Goal: Information Seeking & Learning: Learn about a topic

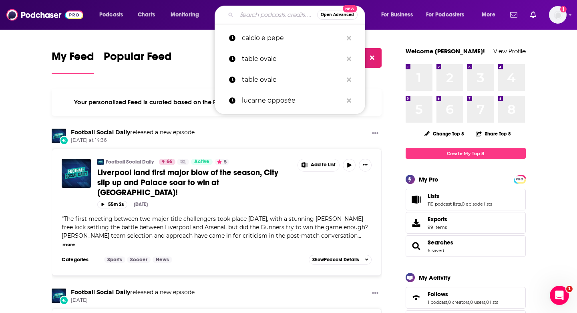
click at [250, 19] on input "Search podcasts, credits, & more..." at bounding box center [277, 14] width 81 height 13
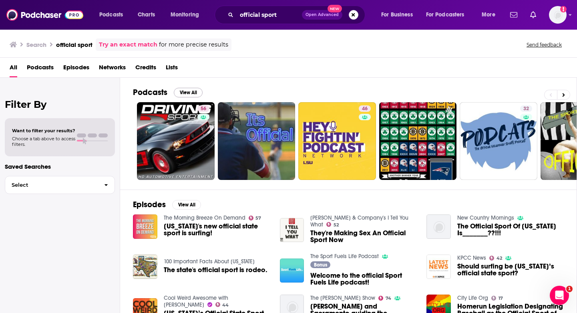
click at [188, 91] on button "View All" at bounding box center [188, 93] width 29 height 10
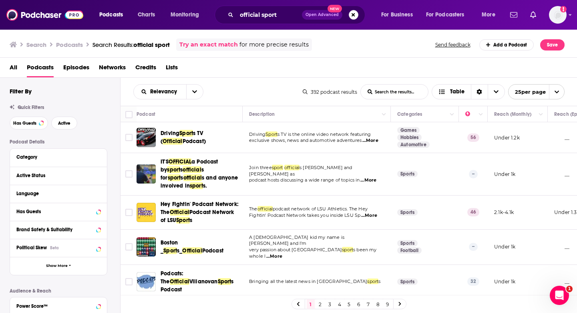
click at [375, 139] on span "...More" at bounding box center [371, 140] width 16 height 6
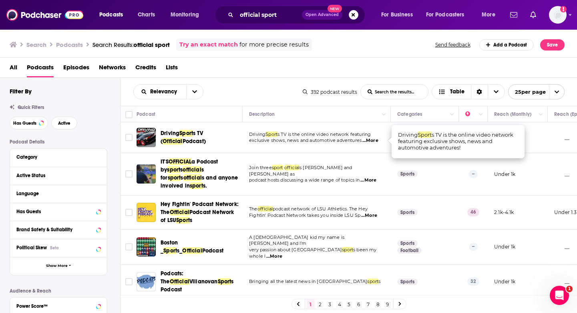
click at [336, 154] on td "Join three sport official s Len Adoff and Jim Schultz as podcast hosts discussi…" at bounding box center [317, 174] width 148 height 42
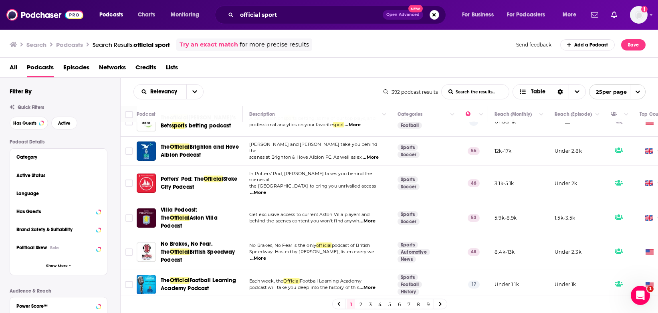
click at [361, 301] on link "2" at bounding box center [361, 304] width 8 height 10
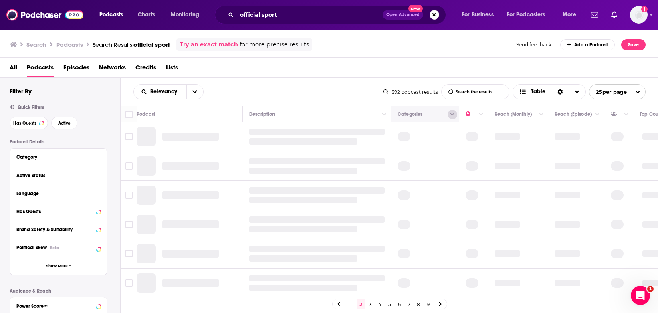
click at [454, 115] on icon "Column Actions" at bounding box center [452, 114] width 4 height 5
click at [454, 115] on div at bounding box center [329, 156] width 658 height 313
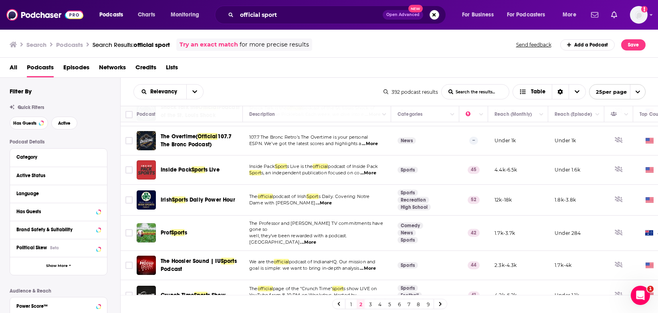
scroll to position [589, 0]
click at [371, 305] on link "3" at bounding box center [370, 304] width 8 height 10
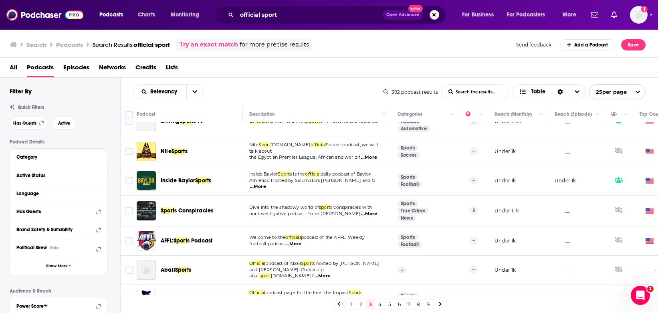
click at [379, 305] on link "4" at bounding box center [380, 304] width 8 height 10
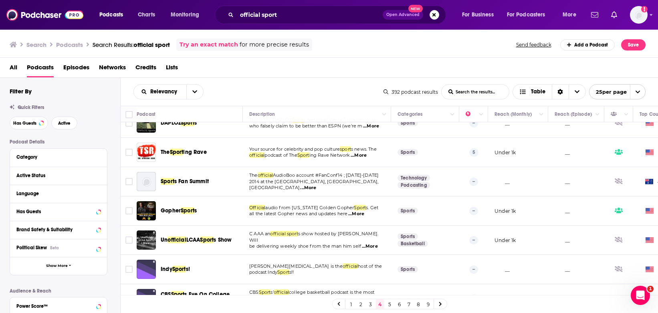
click at [389, 304] on link "5" at bounding box center [389, 304] width 8 height 10
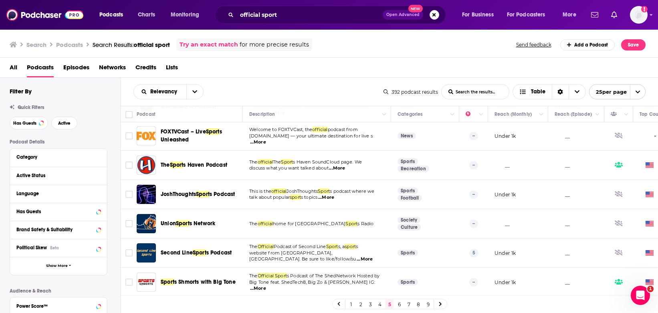
scroll to position [563, 0]
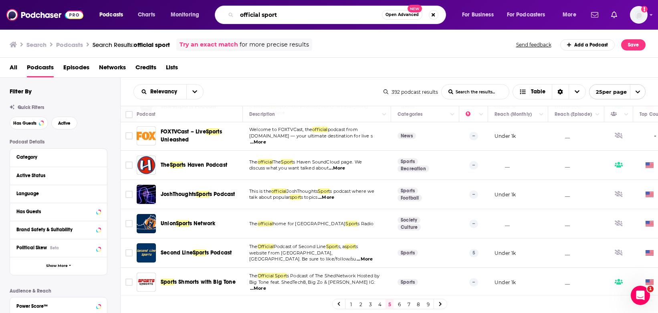
drag, startPoint x: 263, startPoint y: 14, endPoint x: 331, endPoint y: 23, distance: 68.7
click at [331, 23] on div "official sport Open Advanced New" at bounding box center [330, 15] width 231 height 18
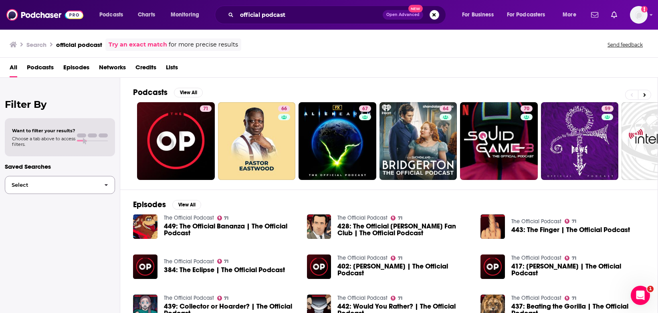
click at [106, 190] on span "button" at bounding box center [106, 184] width 17 height 17
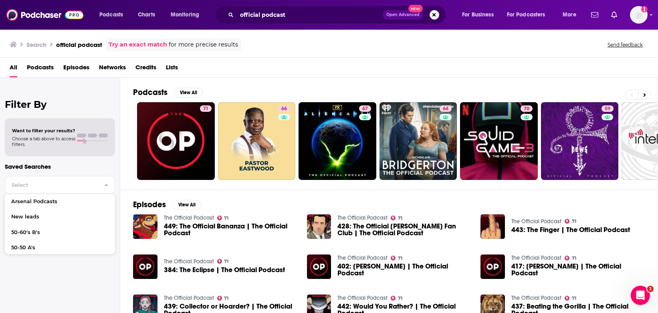
click at [106, 169] on p "Saved Searches" at bounding box center [60, 167] width 110 height 8
click at [192, 94] on button "View All" at bounding box center [188, 93] width 29 height 10
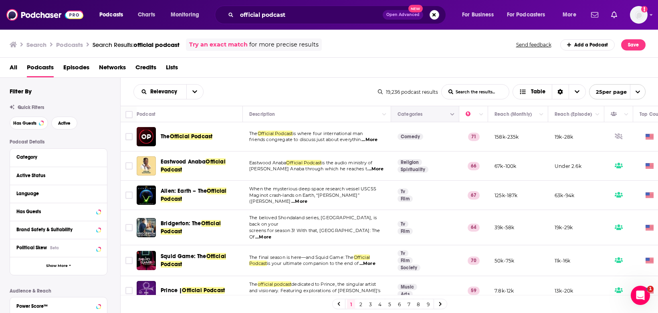
click at [412, 118] on button "Move" at bounding box center [424, 114] width 55 height 10
click at [451, 115] on icon "Column Actions" at bounding box center [452, 114] width 4 height 5
click at [434, 115] on div at bounding box center [329, 156] width 658 height 313
click at [454, 113] on icon "Column Actions" at bounding box center [452, 114] width 4 height 5
click at [426, 114] on div at bounding box center [329, 156] width 658 height 313
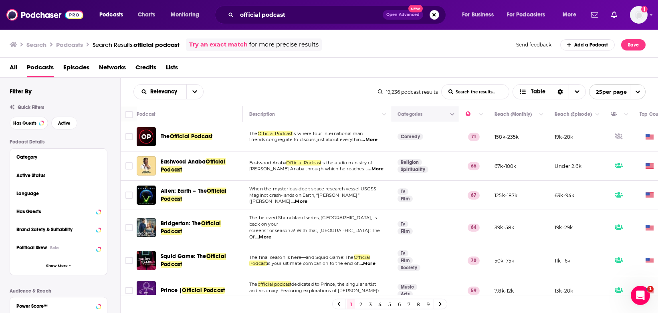
click at [414, 113] on button "Move" at bounding box center [424, 114] width 55 height 10
click at [571, 93] on span "Choose View" at bounding box center [577, 92] width 17 height 14
click at [541, 90] on span "Table" at bounding box center [538, 92] width 14 height 6
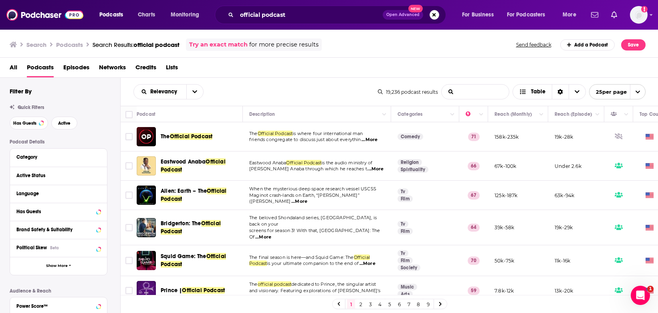
click at [491, 91] on podcast-list-search-input "List Search Input" at bounding box center [475, 92] width 67 height 14
click at [52, 158] on div "Category" at bounding box center [53, 157] width 75 height 6
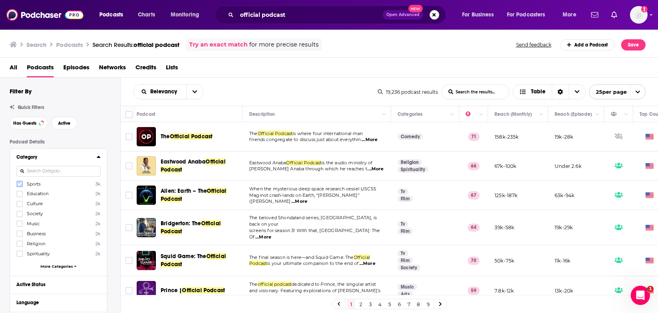
click at [17, 182] on label at bounding box center [19, 184] width 6 height 6
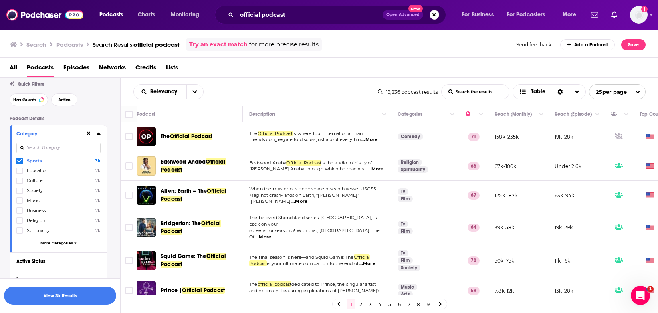
scroll to position [29, 0]
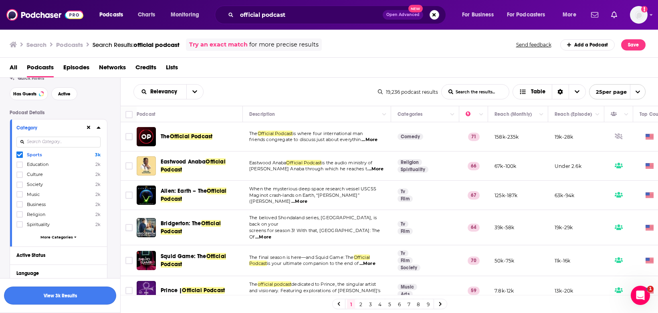
click at [58, 290] on button "View 3k Results" at bounding box center [60, 295] width 112 height 18
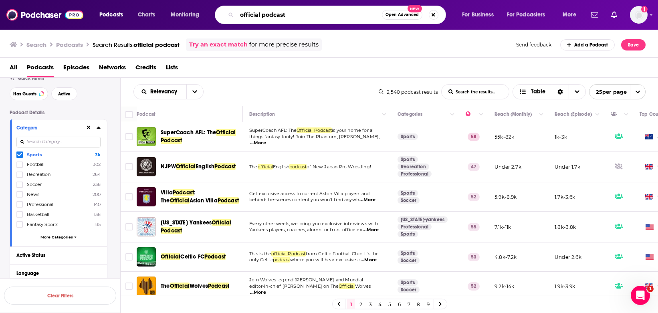
drag, startPoint x: 262, startPoint y: 14, endPoint x: 352, endPoint y: 15, distance: 89.7
click at [352, 15] on input "official podcast" at bounding box center [309, 14] width 145 height 13
type input "official"
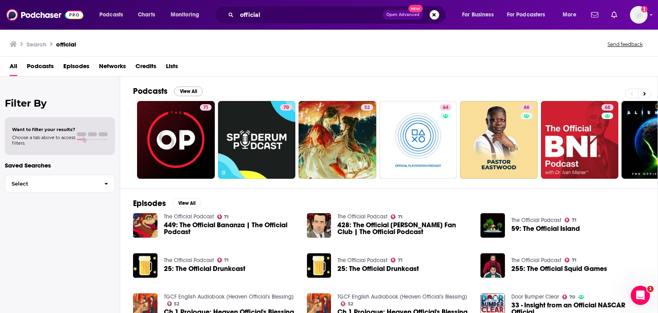
click at [190, 90] on button "View All" at bounding box center [188, 92] width 29 height 10
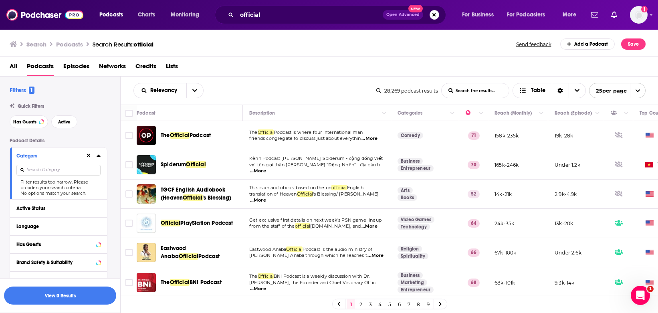
click at [72, 173] on input at bounding box center [58, 170] width 84 height 11
click at [66, 168] on input "sport" at bounding box center [58, 170] width 84 height 11
type input "sport"
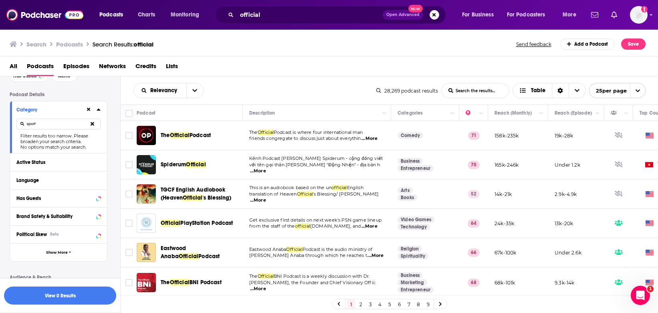
scroll to position [54, 0]
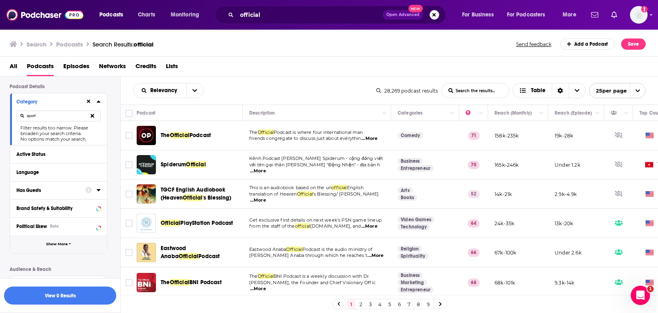
click at [60, 242] on span "Show More" at bounding box center [57, 244] width 22 height 4
click at [96, 169] on button "Language" at bounding box center [56, 172] width 80 height 10
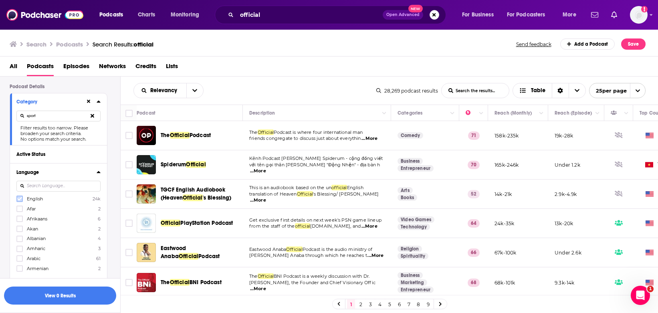
click at [21, 200] on icon at bounding box center [19, 198] width 5 height 5
click at [74, 291] on button "View 3k Results" at bounding box center [60, 295] width 112 height 18
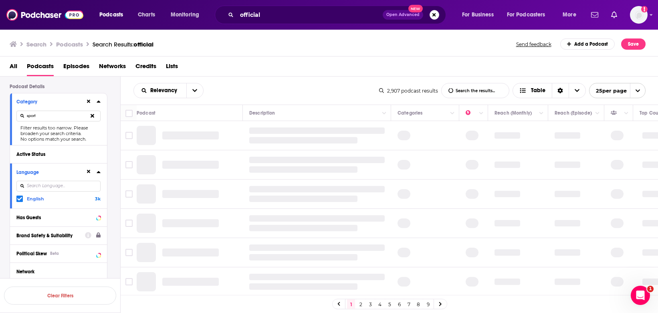
click at [63, 109] on div "sport" at bounding box center [58, 116] width 84 height 18
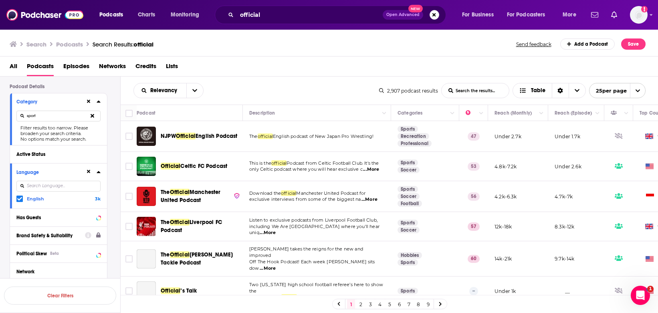
click at [95, 115] on button at bounding box center [92, 116] width 16 height 19
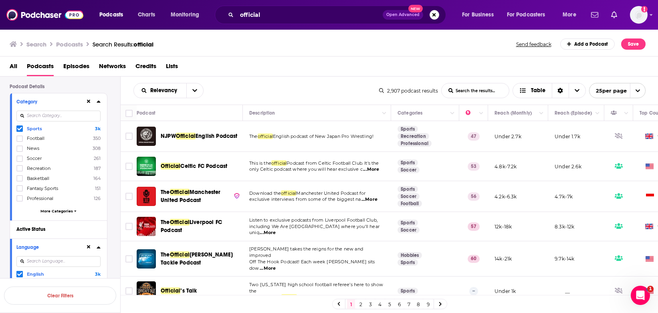
click at [18, 127] on icon at bounding box center [19, 128] width 5 height 5
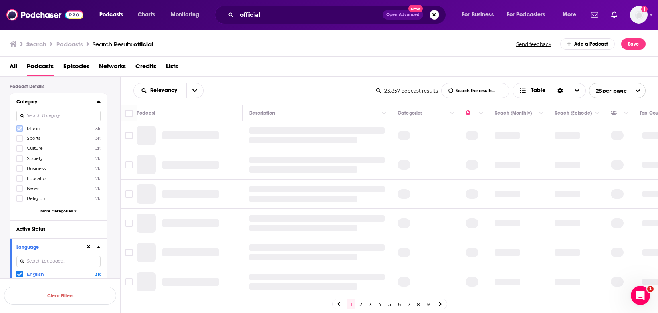
click at [20, 128] on icon at bounding box center [19, 129] width 5 height 4
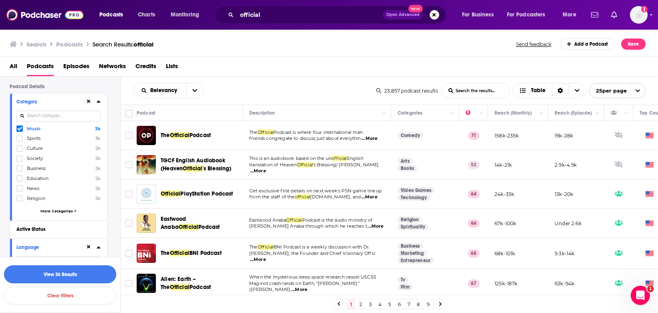
click at [89, 274] on button "View 3k Results" at bounding box center [60, 274] width 112 height 18
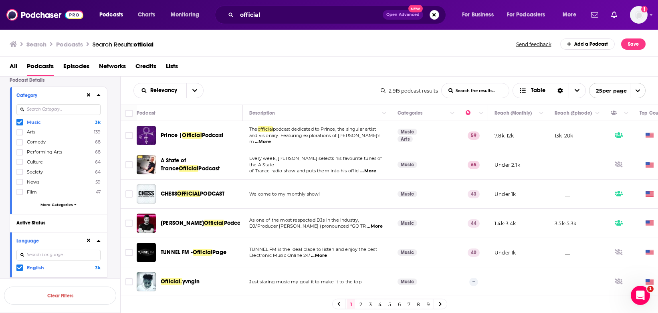
scroll to position [48, 0]
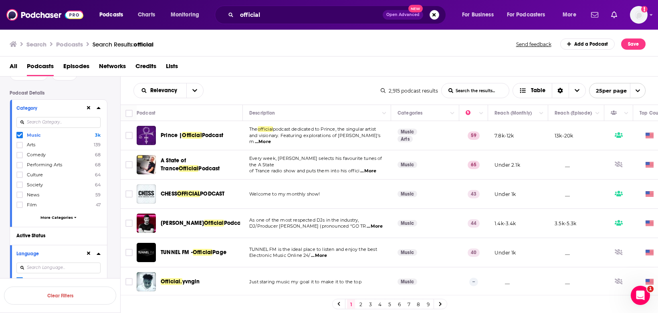
click at [19, 135] on icon at bounding box center [19, 135] width 5 height 5
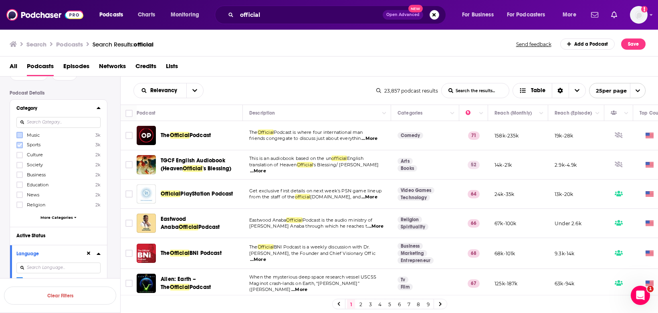
click at [20, 145] on icon at bounding box center [19, 145] width 5 height 4
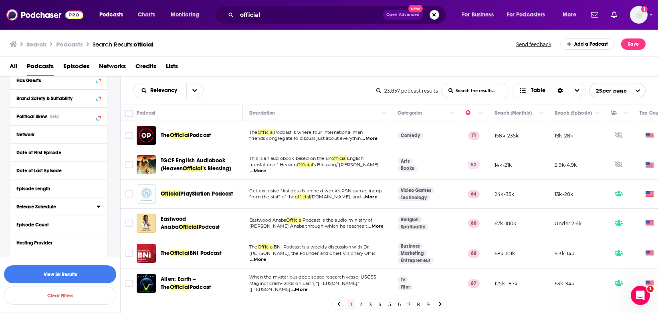
scroll to position [267, 0]
click at [53, 172] on div "Date of Last Episode" at bounding box center [53, 170] width 75 height 6
click at [90, 184] on button "12M" at bounding box center [90, 184] width 19 height 13
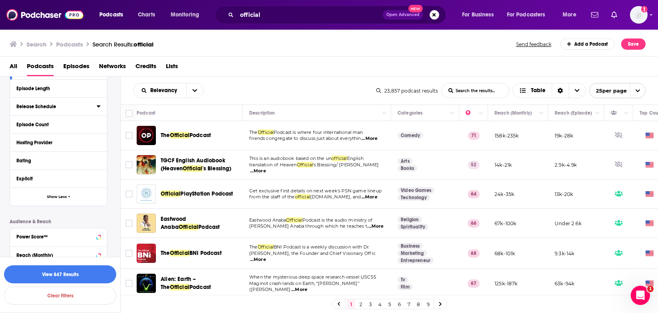
scroll to position [387, 0]
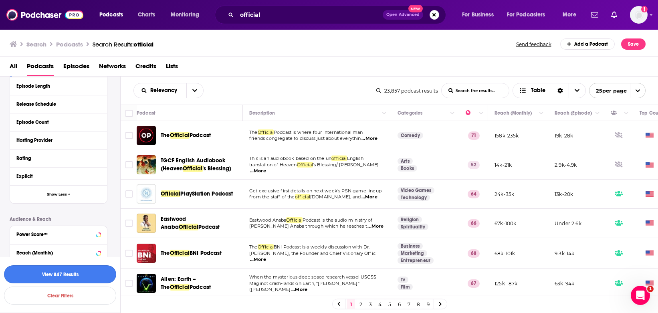
click at [61, 268] on button "View 847 Results" at bounding box center [60, 274] width 112 height 18
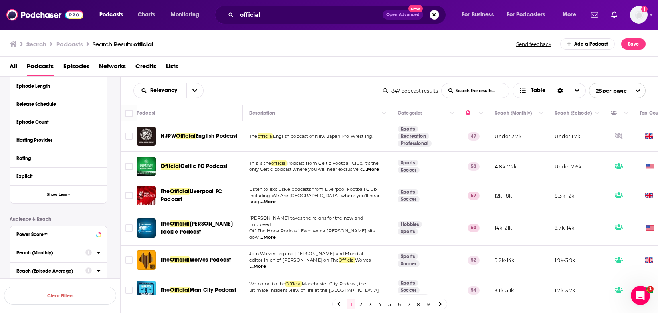
click at [286, 80] on div "Relevancy List Search Input Search the results... Table 847 podcast results Lis…" at bounding box center [390, 91] width 538 height 28
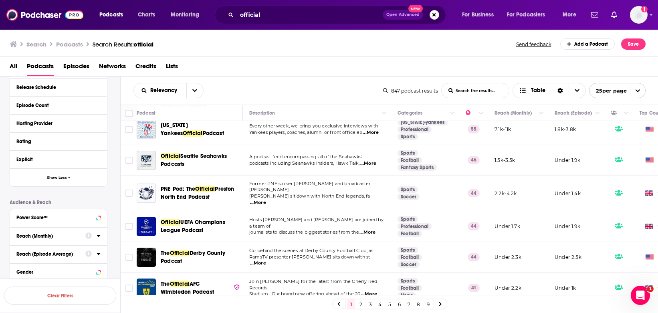
click at [361, 302] on link "2" at bounding box center [361, 304] width 8 height 10
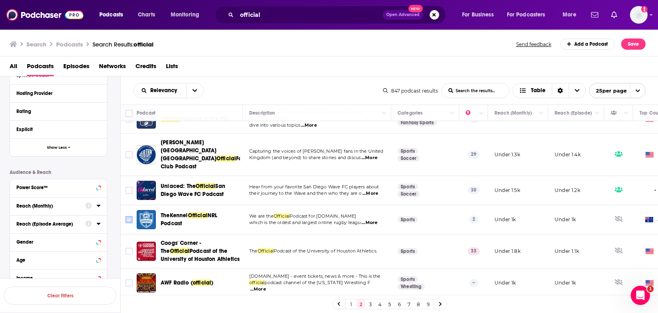
scroll to position [533, 0]
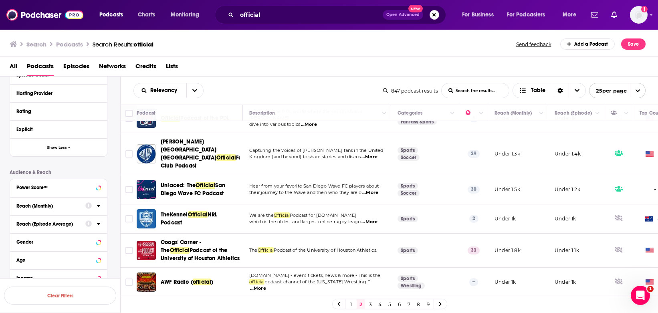
click at [373, 219] on span "...More" at bounding box center [369, 222] width 16 height 6
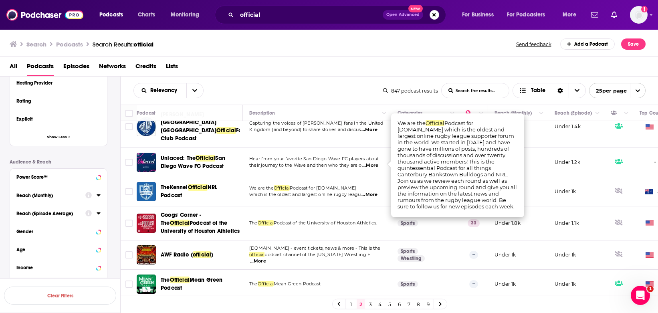
scroll to position [561, 0]
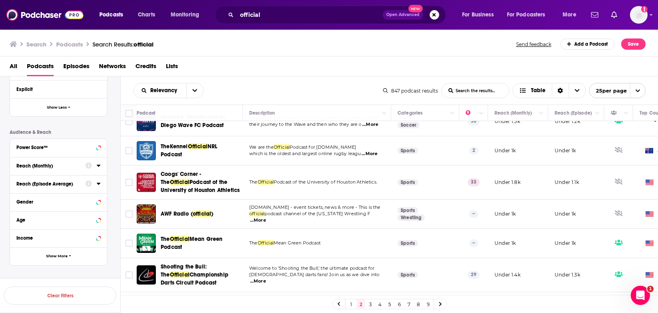
scroll to position [0, 0]
click at [368, 302] on link "3" at bounding box center [370, 304] width 8 height 10
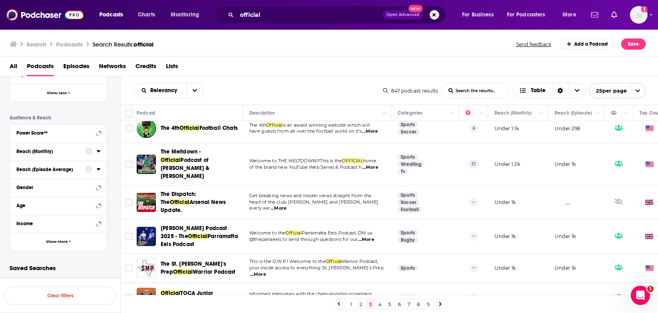
click at [377, 303] on link "4" at bounding box center [380, 304] width 8 height 10
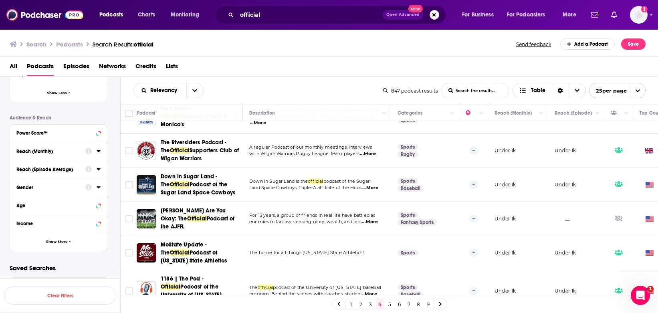
click at [389, 301] on link "5" at bounding box center [389, 304] width 8 height 10
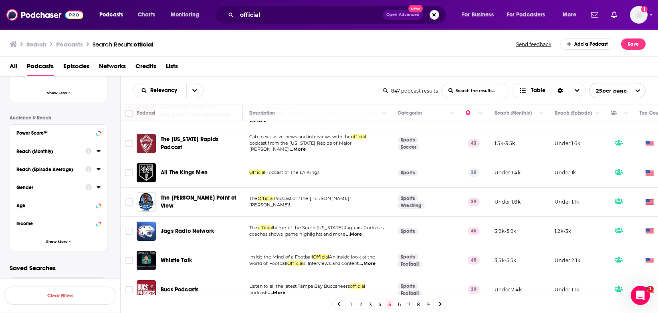
scroll to position [582, 0]
click at [400, 305] on link "6" at bounding box center [399, 304] width 8 height 10
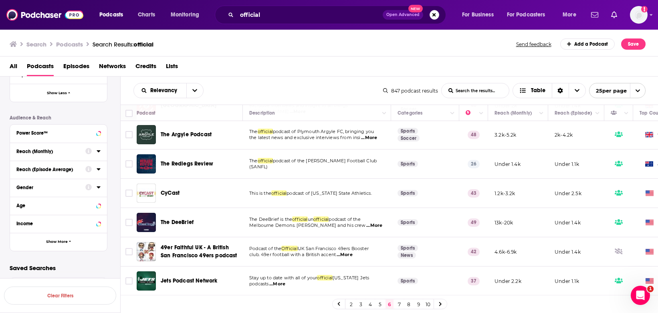
click at [399, 304] on link "7" at bounding box center [399, 304] width 8 height 10
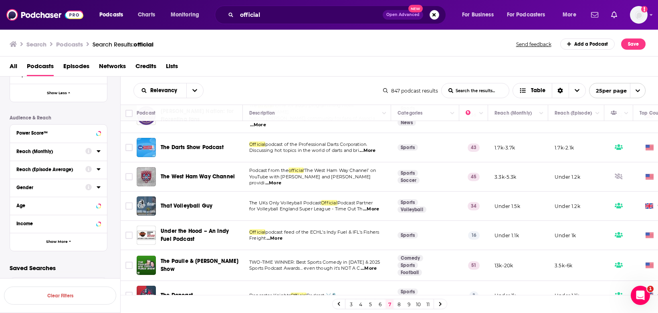
scroll to position [576, 0]
click at [401, 306] on link "8" at bounding box center [399, 304] width 8 height 10
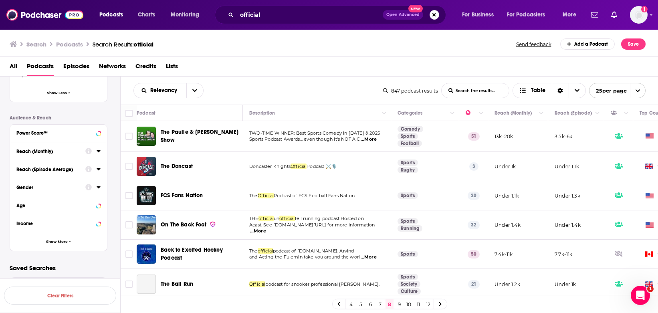
click at [379, 302] on link "7" at bounding box center [380, 304] width 8 height 10
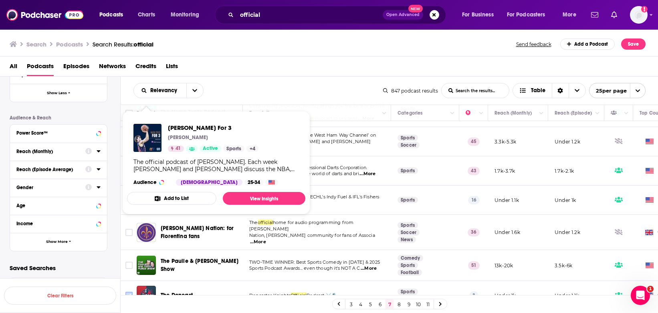
scroll to position [576, 0]
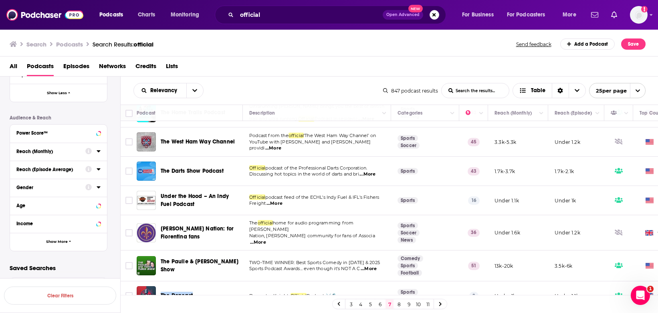
click at [399, 303] on link "8" at bounding box center [399, 304] width 8 height 10
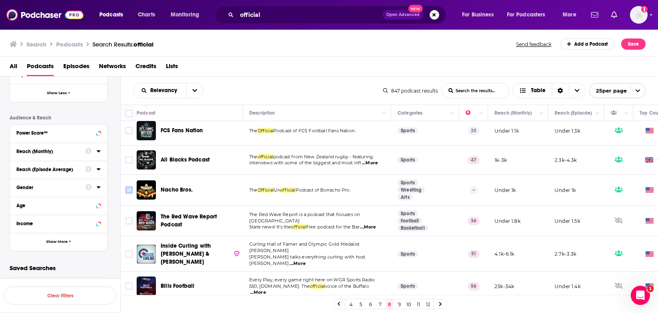
scroll to position [214, 0]
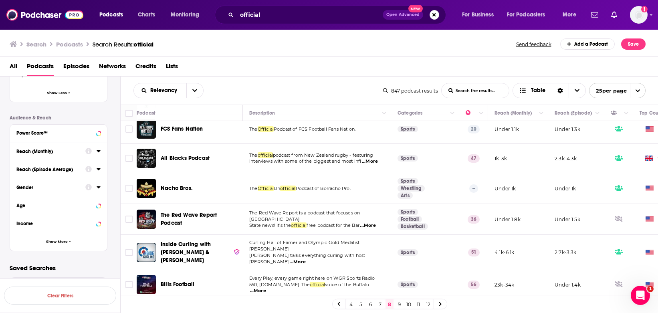
click at [369, 161] on span "...More" at bounding box center [370, 161] width 16 height 6
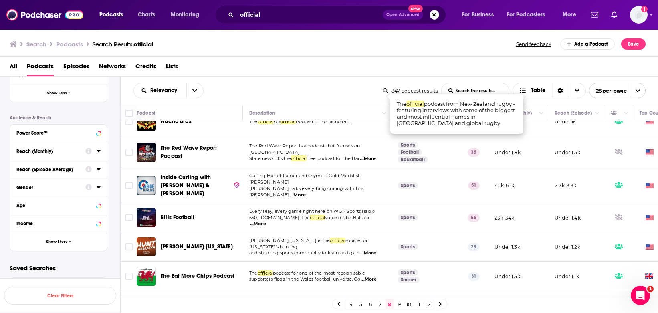
scroll to position [282, 0]
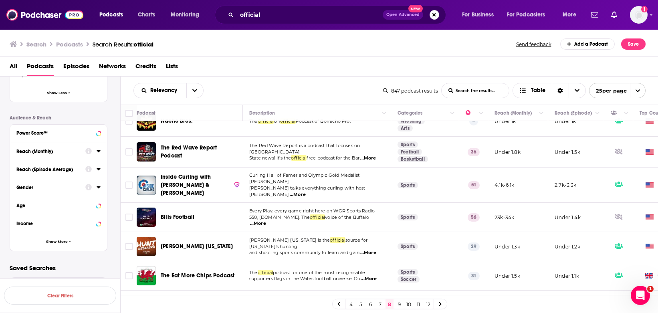
click at [306, 192] on span "...More" at bounding box center [298, 195] width 16 height 6
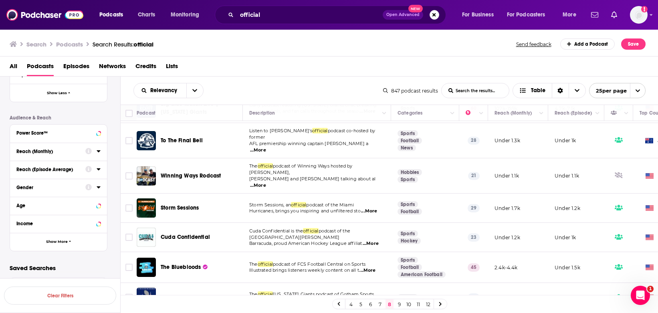
scroll to position [0, 0]
click at [398, 306] on link "9" at bounding box center [399, 304] width 8 height 10
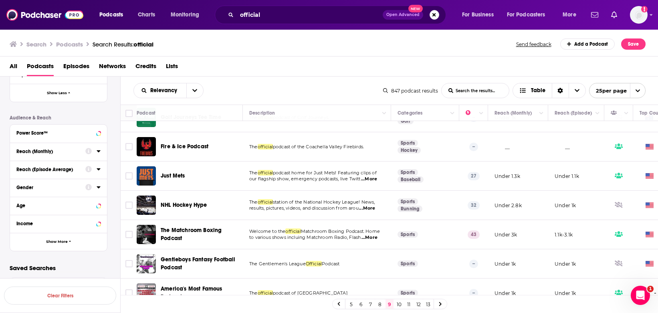
click at [397, 303] on link "10" at bounding box center [399, 304] width 8 height 10
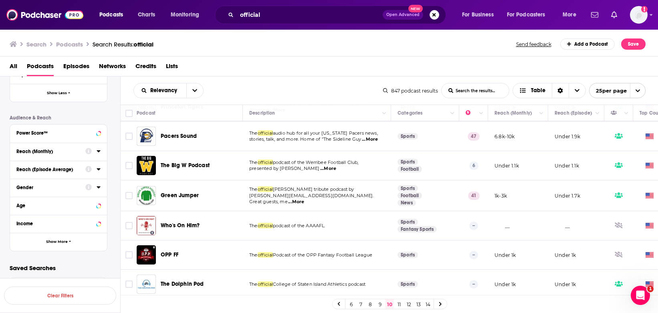
click at [400, 305] on link "11" at bounding box center [399, 304] width 8 height 10
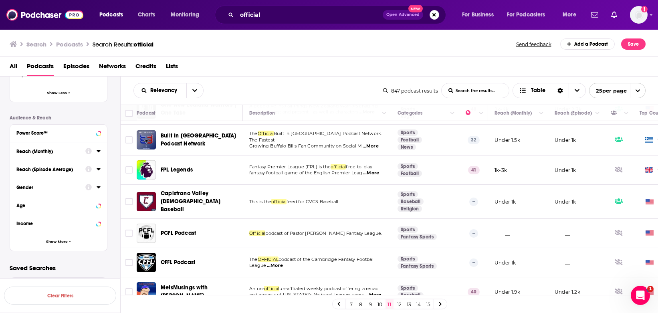
scroll to position [502, 0]
click at [375, 171] on span "...More" at bounding box center [371, 172] width 16 height 6
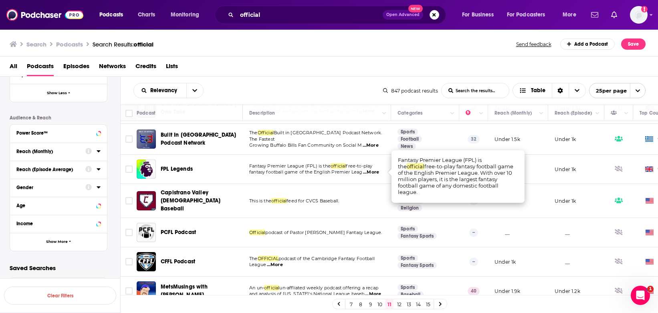
click at [219, 170] on div "FPL Legends" at bounding box center [202, 169] width 83 height 8
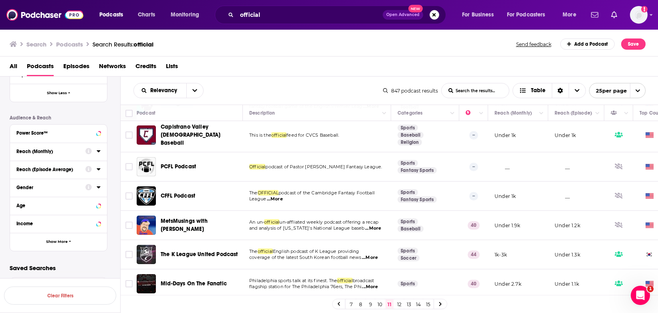
scroll to position [568, 0]
click at [397, 307] on link "12" at bounding box center [399, 304] width 8 height 10
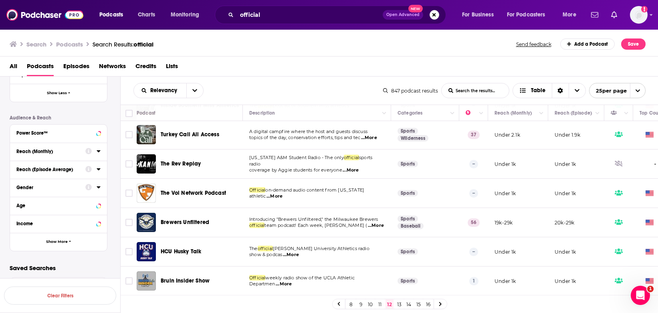
scroll to position [560, 0]
click at [399, 304] on link "13" at bounding box center [399, 304] width 8 height 10
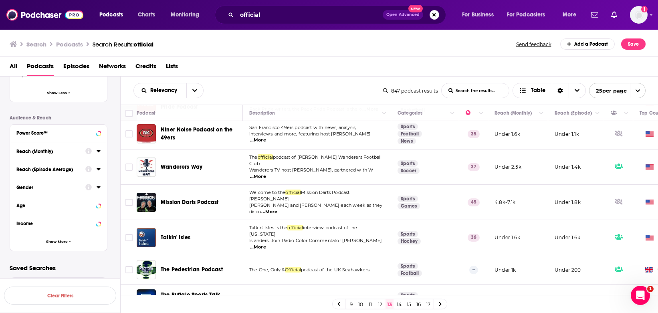
click at [399, 303] on link "14" at bounding box center [399, 304] width 8 height 10
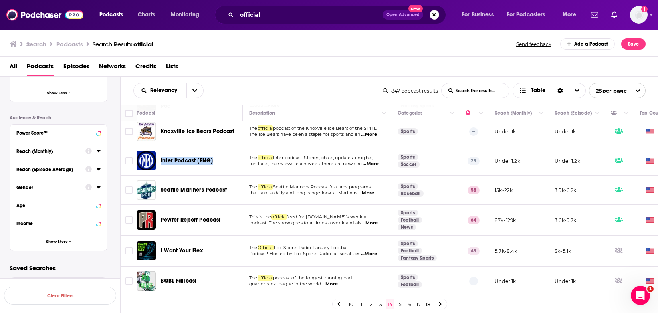
click at [399, 303] on link "15" at bounding box center [399, 304] width 8 height 10
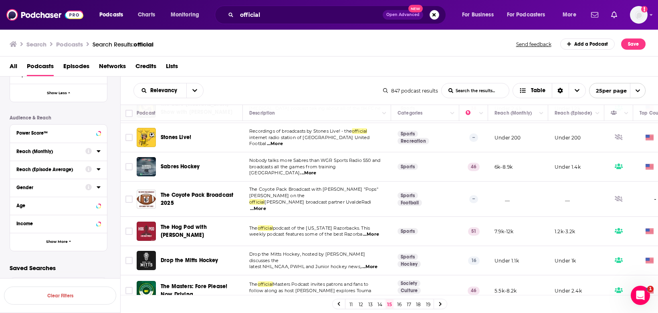
click at [399, 304] on link "16" at bounding box center [399, 304] width 8 height 10
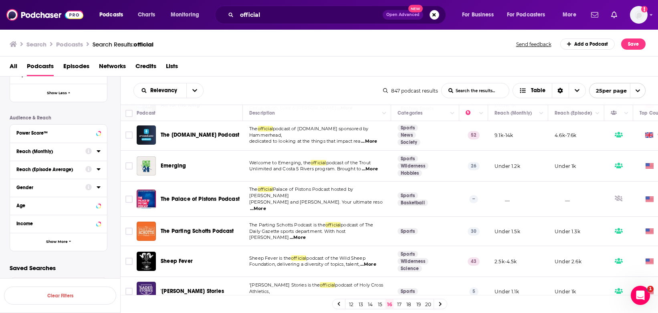
click at [400, 303] on link "17" at bounding box center [399, 304] width 8 height 10
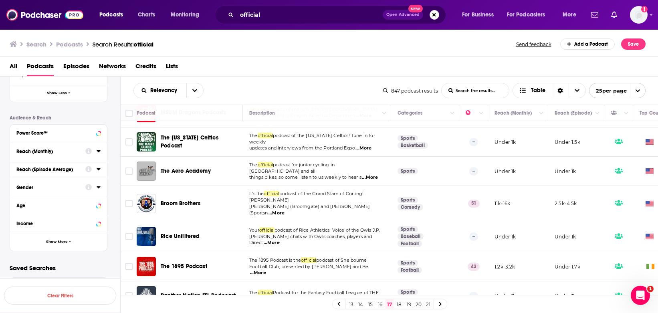
click at [399, 305] on link "18" at bounding box center [399, 304] width 8 height 10
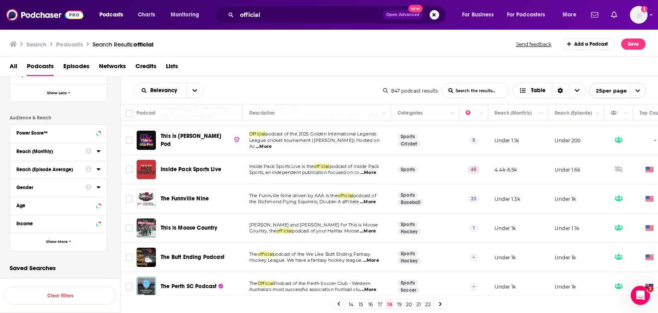
scroll to position [571, 0]
click at [400, 305] on link "19" at bounding box center [399, 304] width 8 height 10
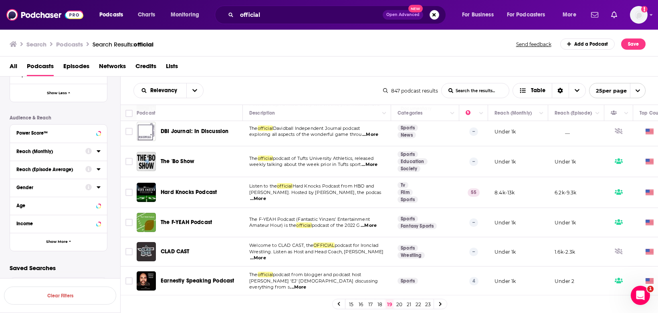
click at [399, 305] on link "20" at bounding box center [399, 304] width 8 height 10
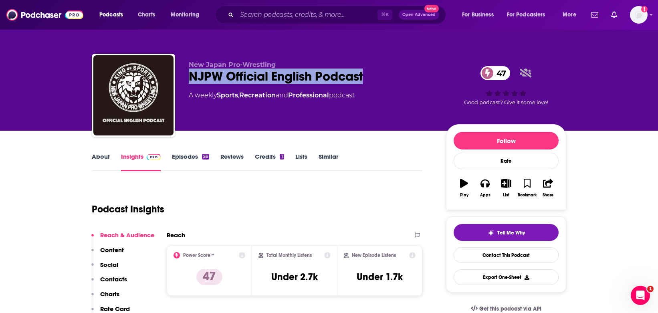
drag, startPoint x: 368, startPoint y: 76, endPoint x: 186, endPoint y: 77, distance: 181.9
click at [186, 77] on div "New Japan Pro-Wrestling NJPW Official English Podcast 47 A weekly Sports , Recr…" at bounding box center [329, 97] width 474 height 87
copy h2 "NJPW Official English Podcast"
click at [345, 77] on div "NJPW Official English Podcast 47" at bounding box center [311, 77] width 244 height 16
drag, startPoint x: 375, startPoint y: 77, endPoint x: 191, endPoint y: 77, distance: 184.3
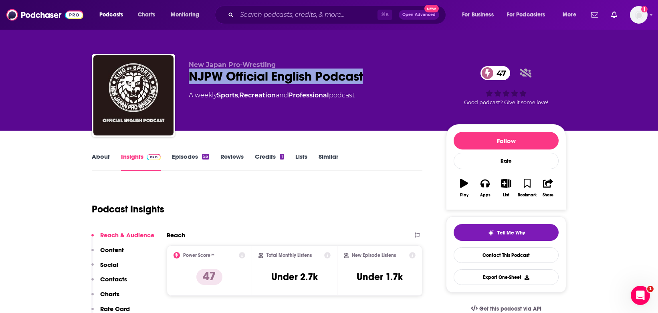
click at [191, 77] on div "NJPW Official English Podcast 47" at bounding box center [311, 77] width 244 height 16
copy h2 "NJPW Official English Podcast"
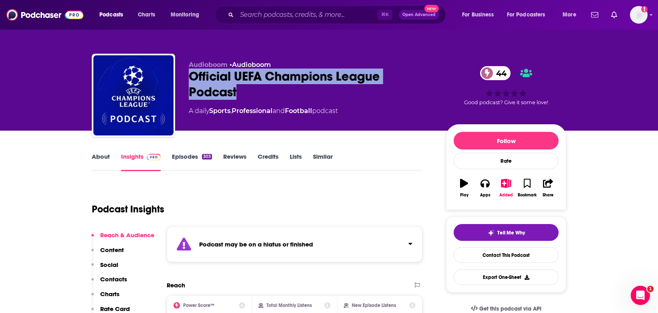
drag, startPoint x: 190, startPoint y: 73, endPoint x: 242, endPoint y: 91, distance: 54.5
click at [242, 91] on div "Official UEFA Champions League Podcast 44" at bounding box center [311, 84] width 244 height 31
copy h2 "Official UEFA Champions League Podcast"
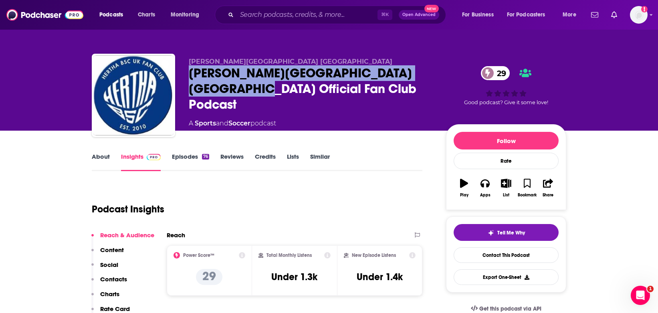
drag, startPoint x: 247, startPoint y: 93, endPoint x: 190, endPoint y: 81, distance: 58.5
click at [190, 81] on div "Hertha Berlin UK Official Fan Club Podcast 29" at bounding box center [311, 88] width 244 height 47
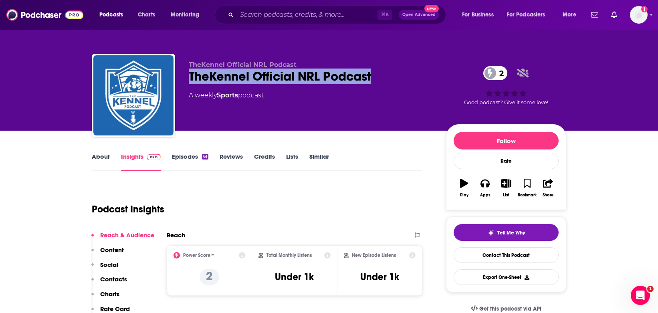
drag, startPoint x: 379, startPoint y: 83, endPoint x: 183, endPoint y: 79, distance: 196.4
click at [183, 79] on div "TheKennel Official NRL Podcast TheKennel Official NRL Podcast 2 A weekly Sports…" at bounding box center [329, 97] width 474 height 87
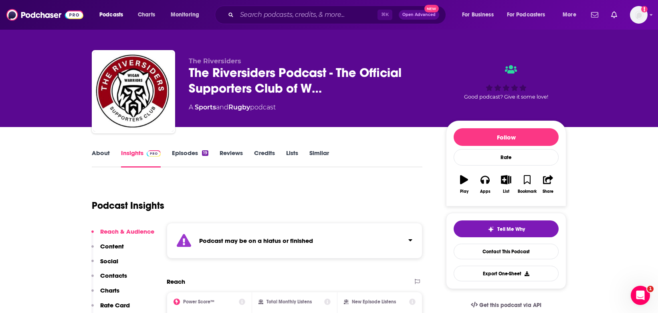
scroll to position [4, 0]
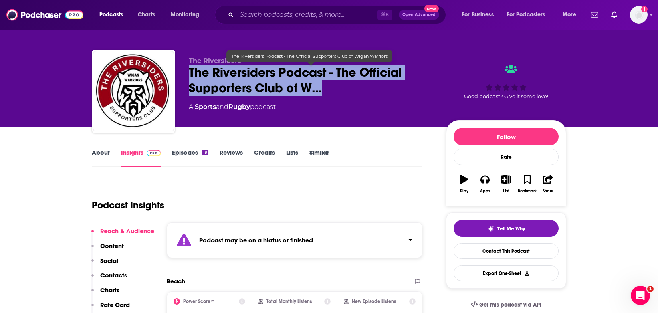
drag, startPoint x: 333, startPoint y: 90, endPoint x: 191, endPoint y: 67, distance: 144.1
click at [191, 67] on span "The Riversiders Podcast - The Official Supporters Club of W…" at bounding box center [311, 80] width 244 height 31
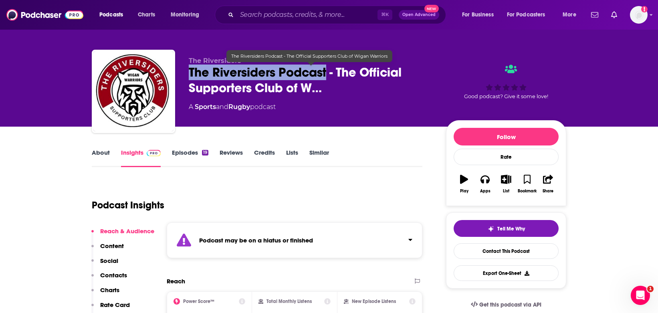
drag, startPoint x: 191, startPoint y: 70, endPoint x: 327, endPoint y: 71, distance: 135.8
click at [327, 71] on span "The Riversiders Podcast - The Official Supporters Club of W…" at bounding box center [311, 80] width 244 height 31
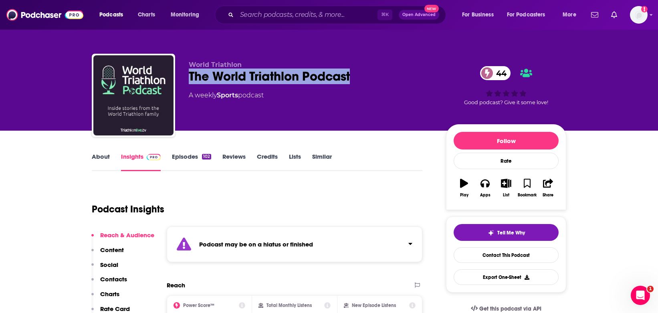
drag, startPoint x: 361, startPoint y: 75, endPoint x: 189, endPoint y: 78, distance: 171.9
click at [189, 78] on div "The World Triathlon Podcast 44" at bounding box center [311, 77] width 244 height 16
copy h2 "The World Triathlon Podcast"
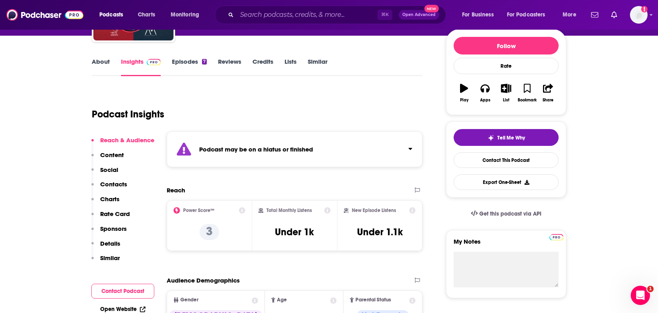
scroll to position [109, 0]
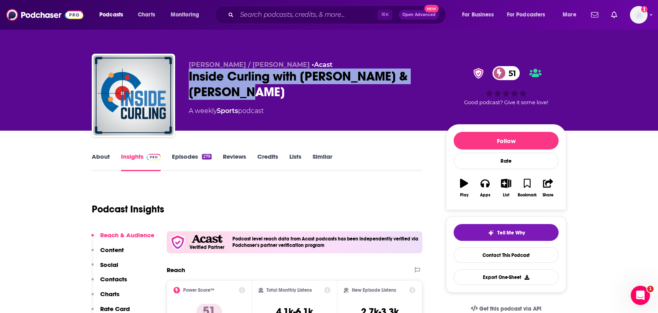
drag, startPoint x: 239, startPoint y: 91, endPoint x: 182, endPoint y: 81, distance: 58.2
click at [182, 81] on div "Warren Hansen / Kevin Martin • Acast Inside Curling with Kevin Martin & Jim Jer…" at bounding box center [329, 97] width 474 height 87
copy h2 "Inside Curling with Kevin Martin & Jim Jerome"
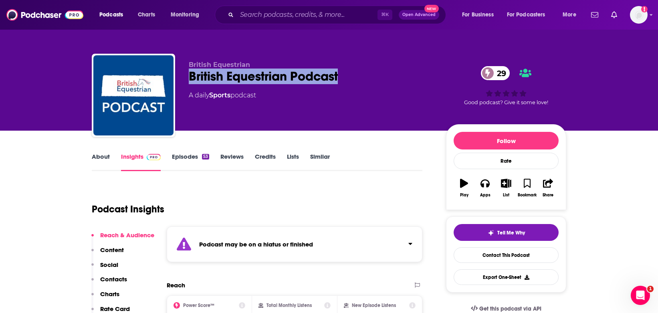
drag, startPoint x: 349, startPoint y: 77, endPoint x: 183, endPoint y: 79, distance: 166.3
click at [183, 79] on div "British Equestrian British Equestrian Podcast 29 A daily Sports podcast 29 Good…" at bounding box center [329, 97] width 474 height 87
copy h2 "British Equestrian Podcast"
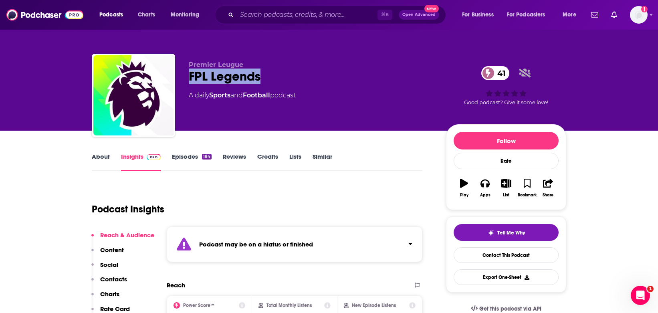
drag, startPoint x: 266, startPoint y: 79, endPoint x: 189, endPoint y: 79, distance: 77.3
click at [189, 79] on div "FPL Legends 41" at bounding box center [311, 77] width 244 height 16
copy h2 "FPL Legends"
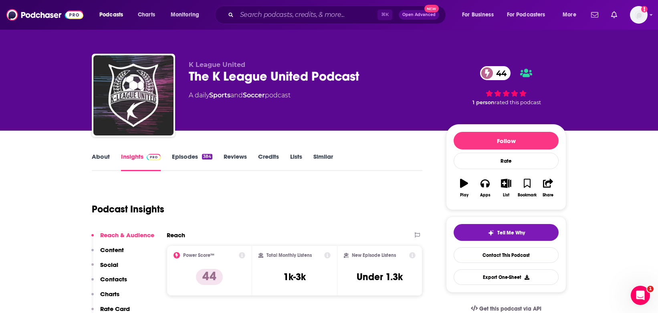
click at [100, 156] on link "About" at bounding box center [101, 162] width 18 height 18
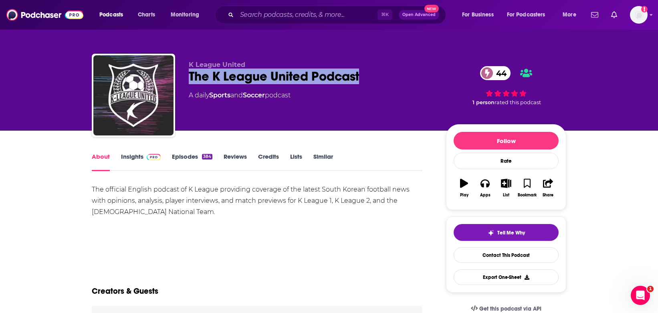
drag, startPoint x: 362, startPoint y: 78, endPoint x: 184, endPoint y: 79, distance: 177.9
click at [184, 79] on div "K League United The K League United Podcast 44 A daily Sports and Soccer podcas…" at bounding box center [329, 97] width 474 height 87
copy h1 "The K League United Podcast"
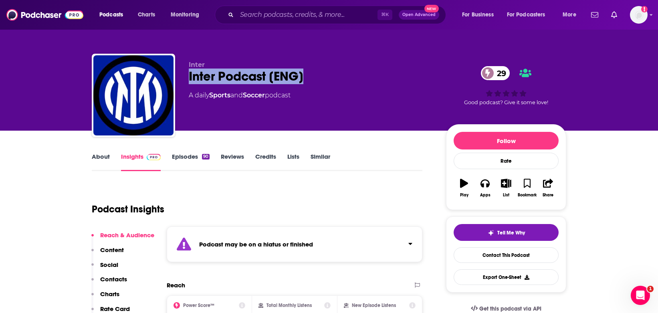
drag, startPoint x: 306, startPoint y: 79, endPoint x: 183, endPoint y: 77, distance: 122.2
click at [183, 77] on div "Inter Inter Podcast [ENG] 29 A daily Sports and Soccer podcast 29 Good podcast?…" at bounding box center [329, 97] width 474 height 87
copy h2 "Inter Podcast [ENG]"
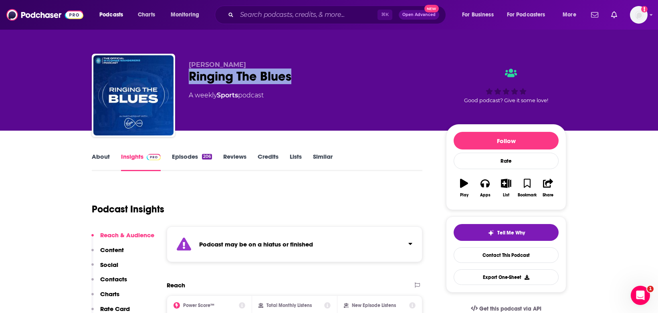
drag, startPoint x: 193, startPoint y: 72, endPoint x: 308, endPoint y: 75, distance: 115.0
click at [308, 75] on div "Ringing The Blues" at bounding box center [311, 77] width 244 height 16
copy h2 "Ringing The Blues"
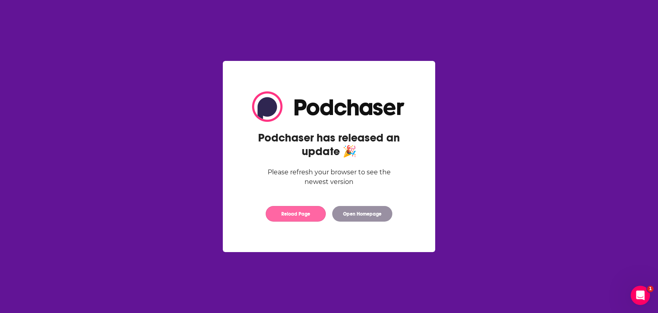
click at [308, 212] on button "Reload Page" at bounding box center [296, 214] width 60 height 16
